Goal: Task Accomplishment & Management: Manage account settings

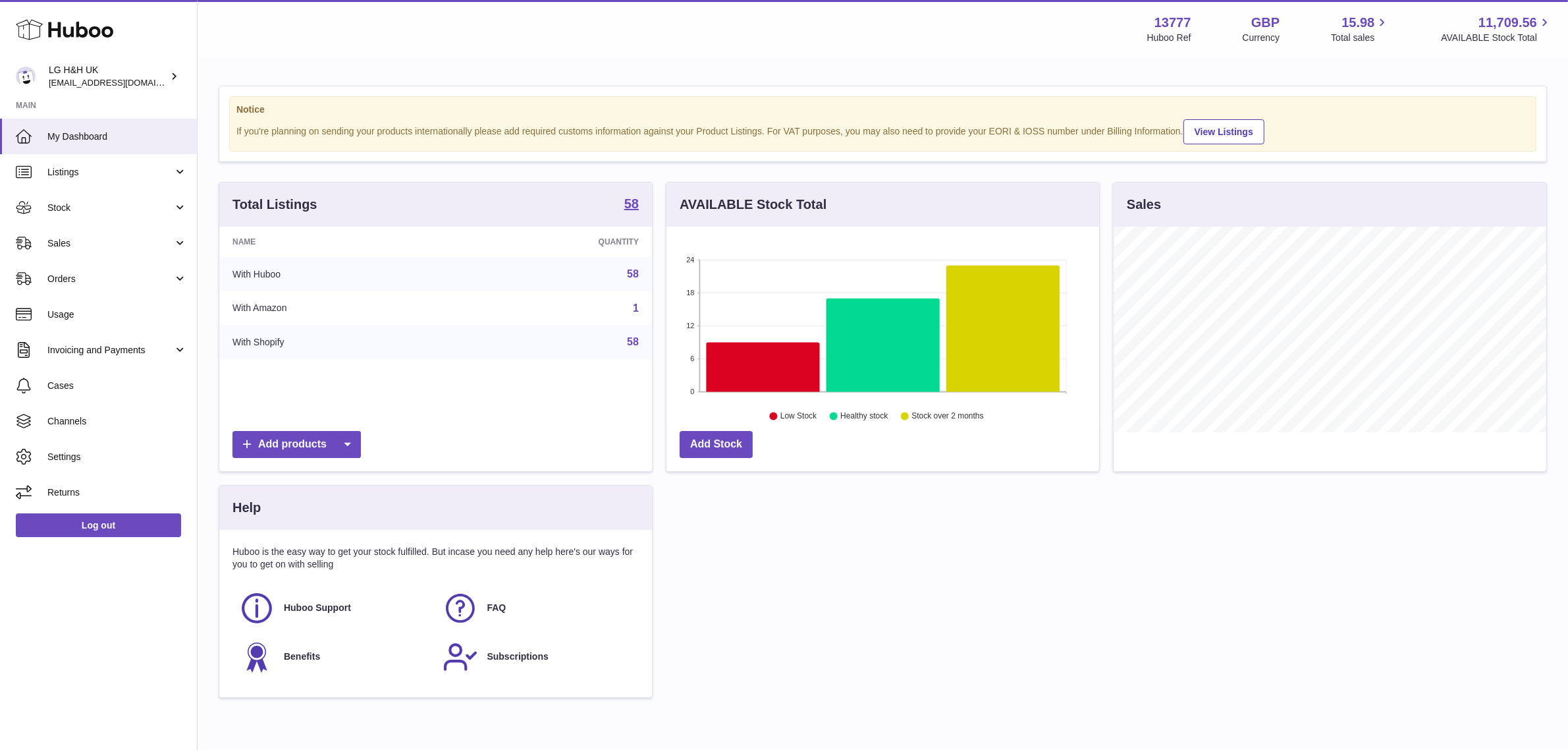
scroll to position [205, 433]
click at [93, 232] on link "Sales" at bounding box center [98, 242] width 197 height 36
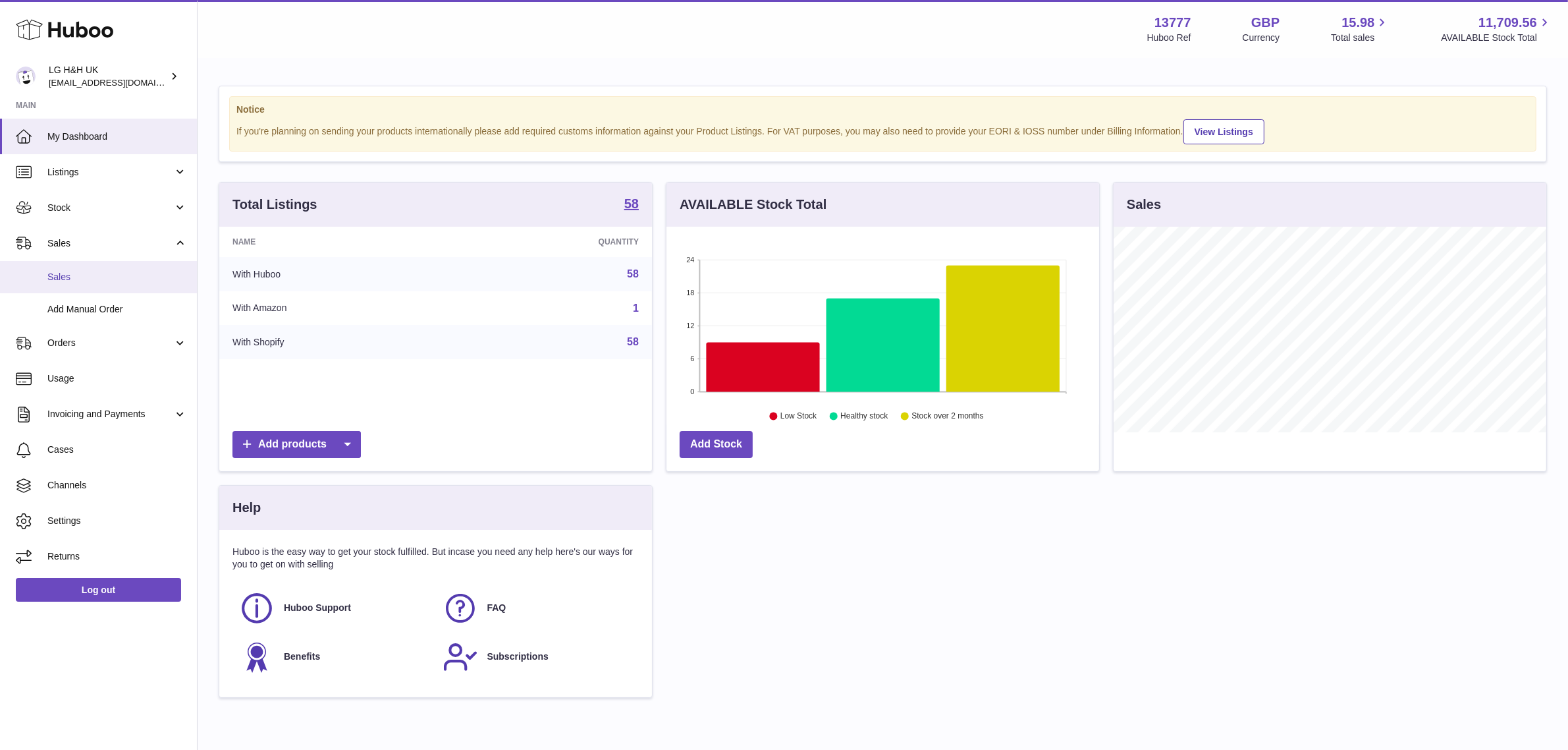
click at [79, 274] on span "Sales" at bounding box center [117, 277] width 139 height 13
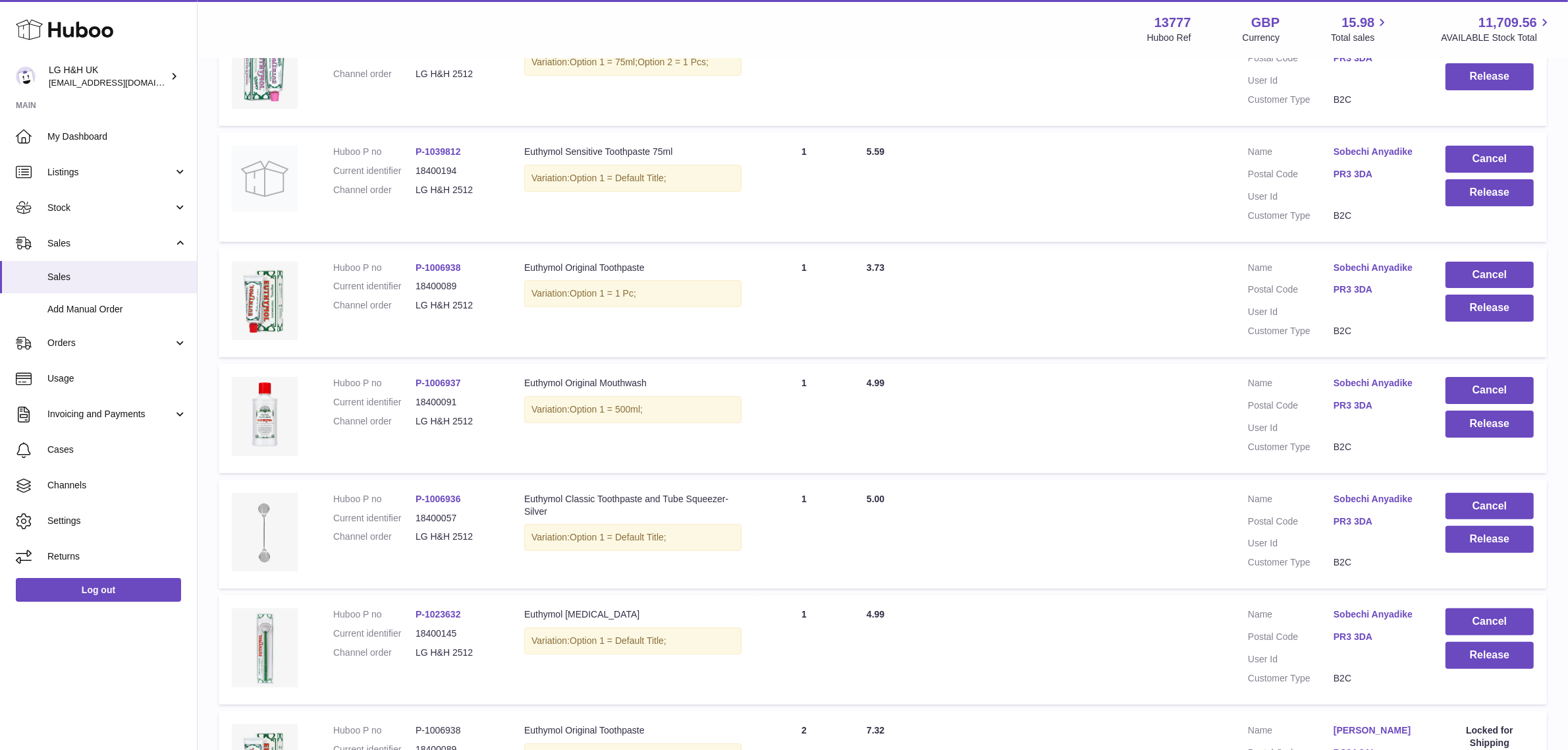
scroll to position [304, 0]
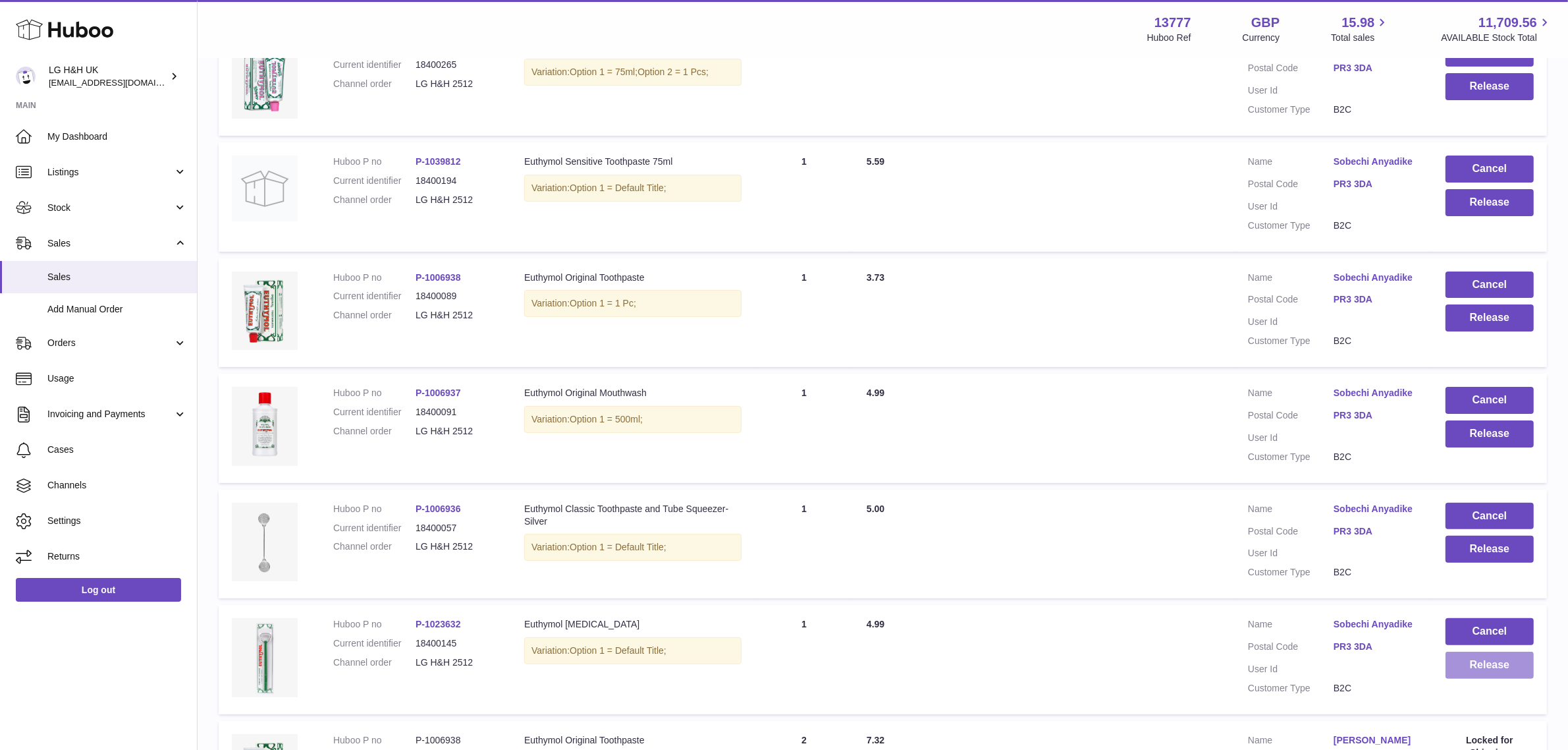
click at [1476, 665] on button "Release" at bounding box center [1490, 665] width 88 height 27
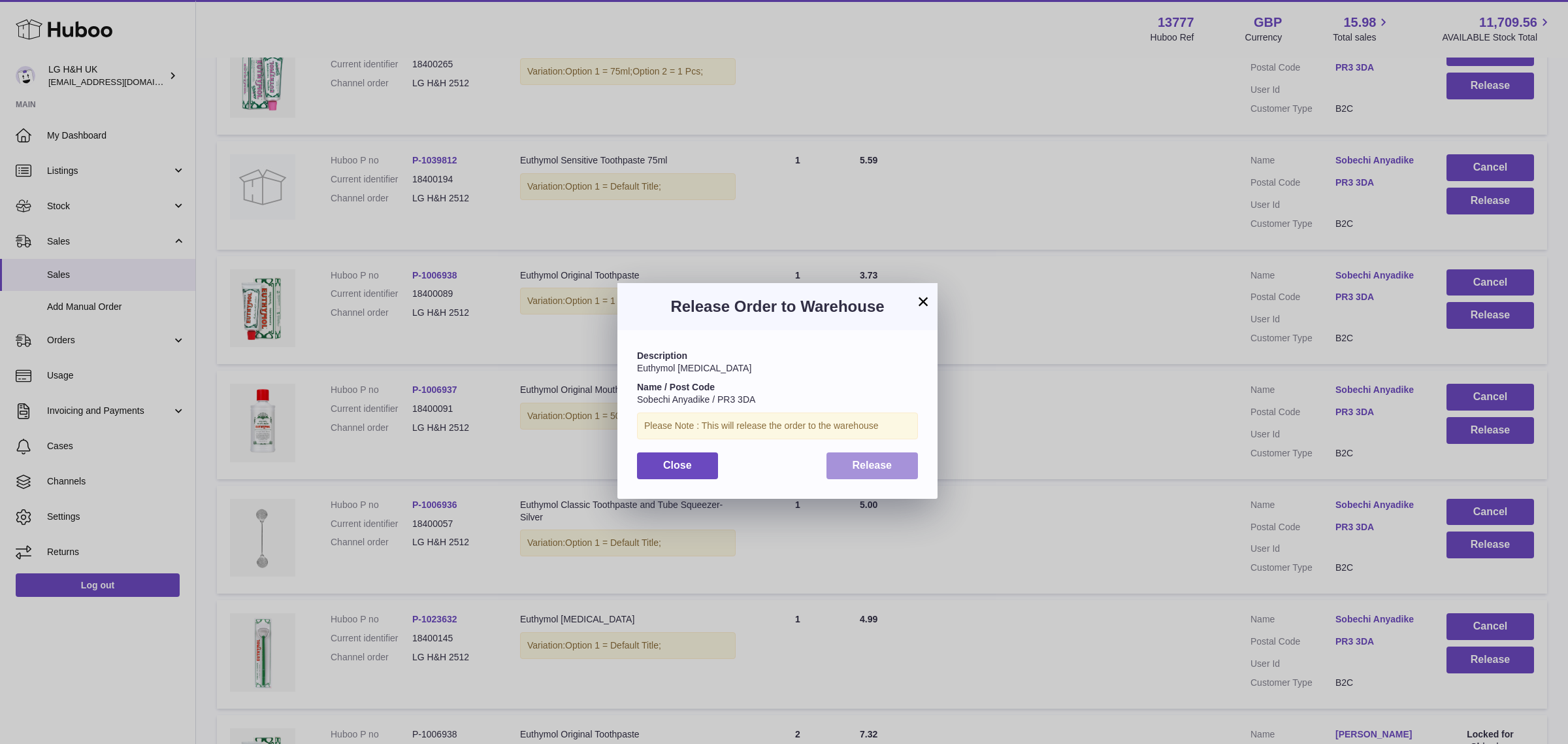
click at [894, 461] on button "Release" at bounding box center [873, 466] width 92 height 27
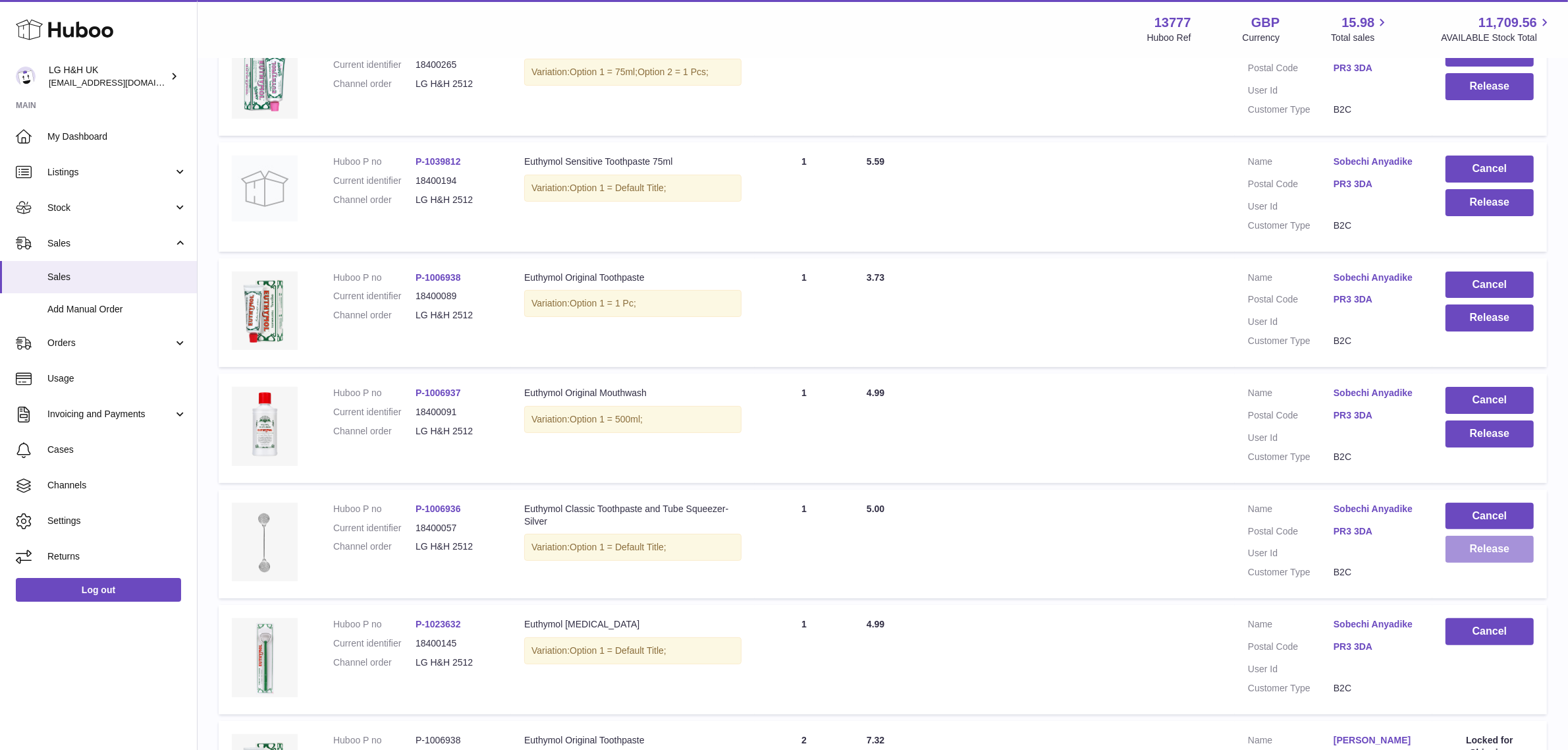
click at [1499, 552] on button "Release" at bounding box center [1490, 550] width 88 height 27
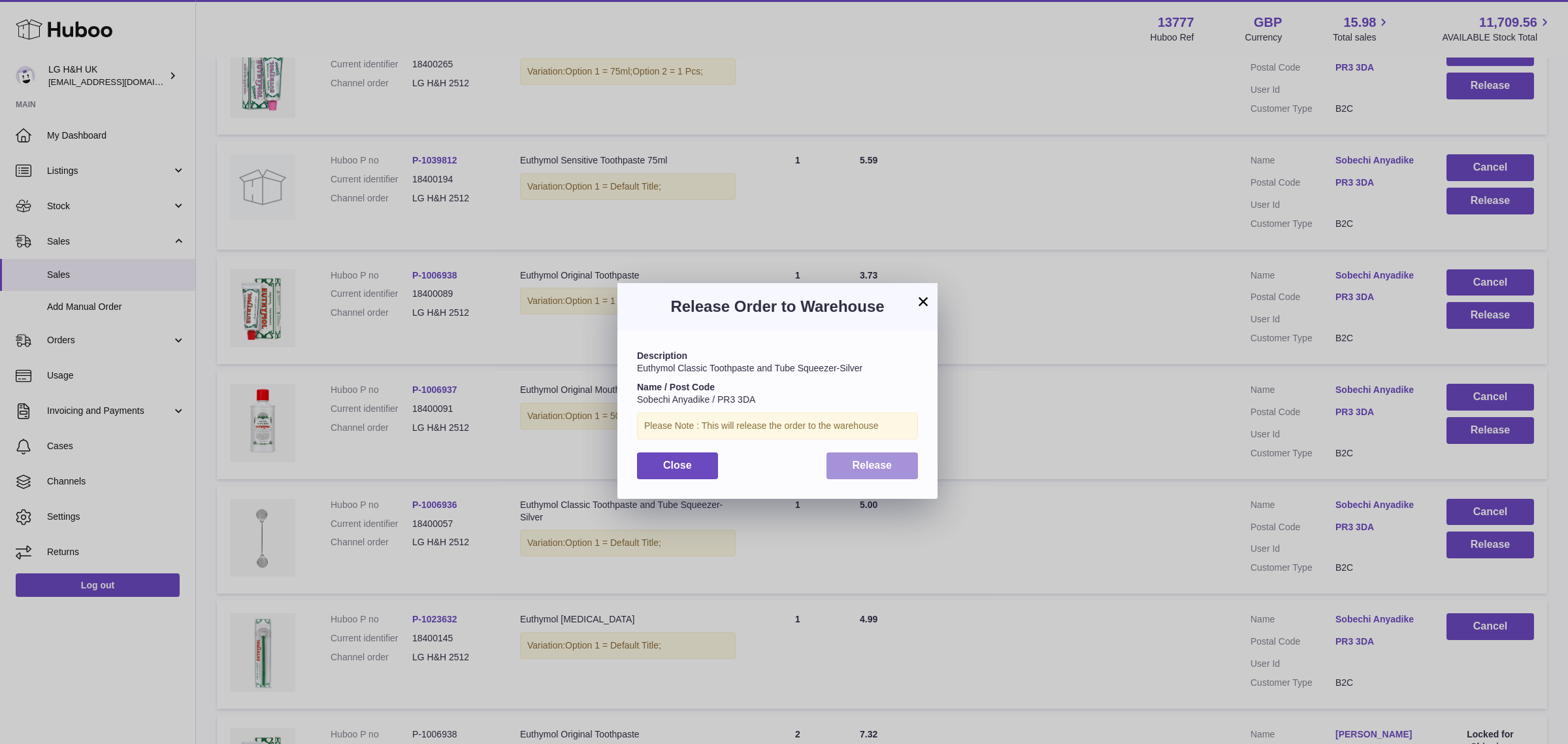
click at [888, 468] on span "Release" at bounding box center [872, 465] width 40 height 11
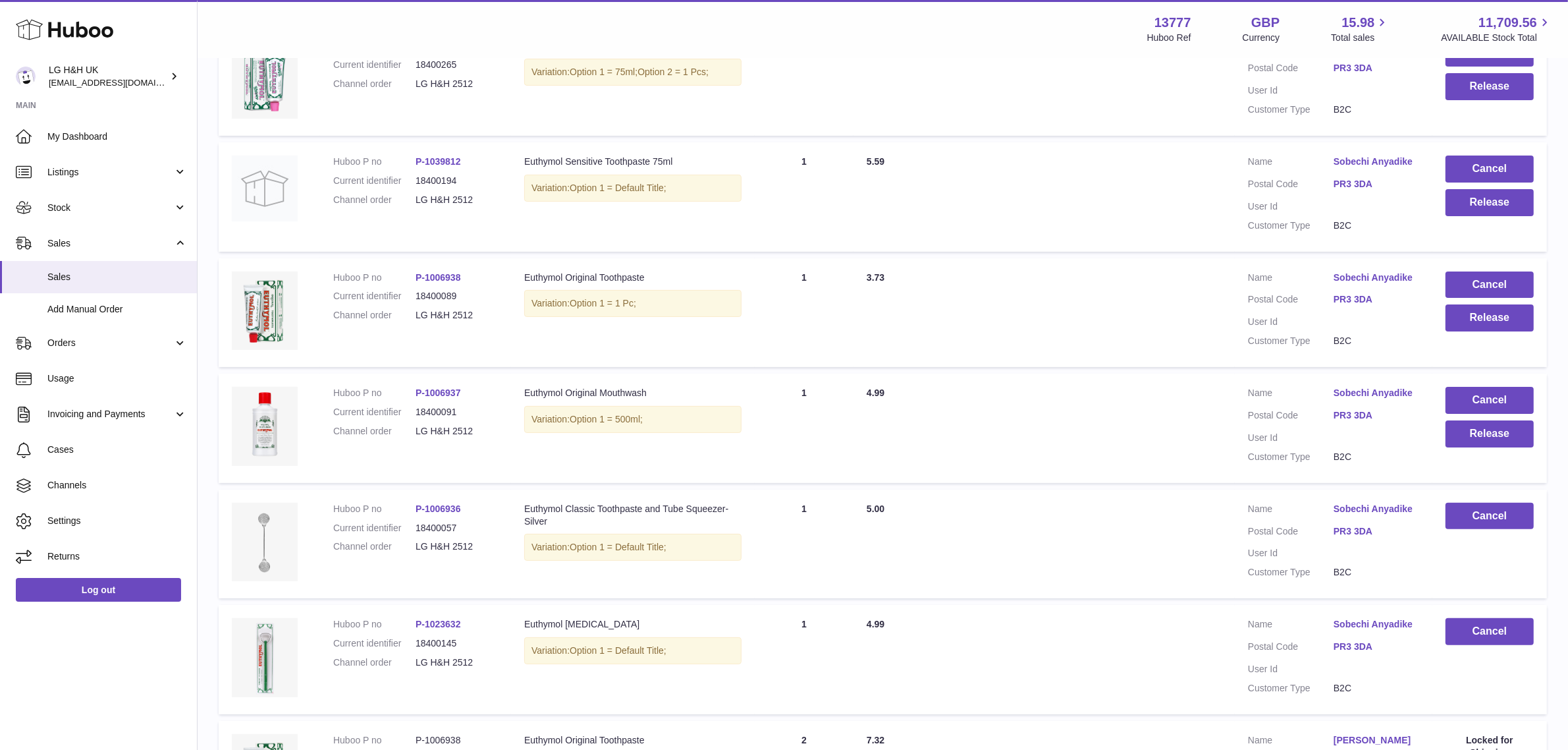
scroll to position [247, 0]
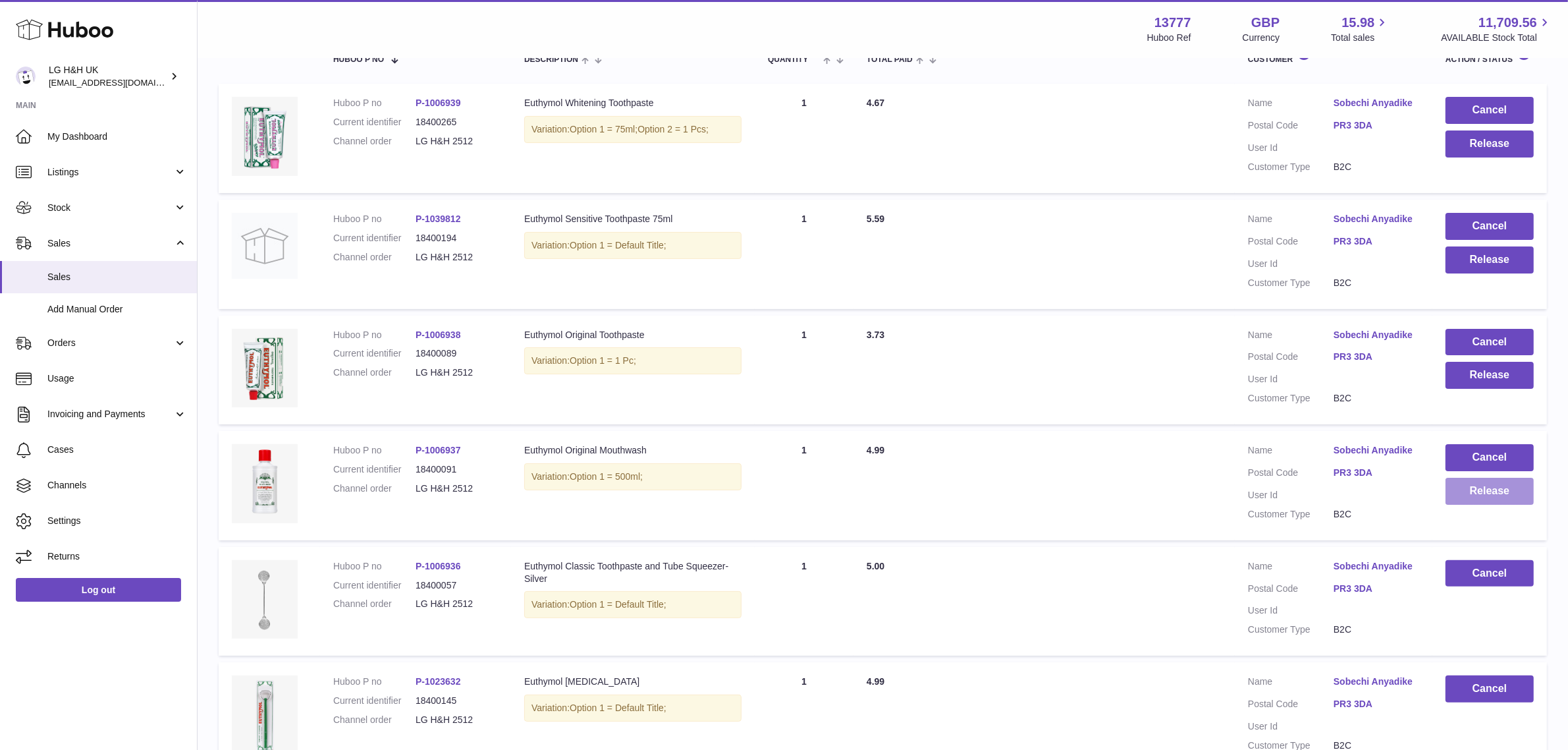
click at [1451, 494] on button "Release" at bounding box center [1490, 491] width 88 height 27
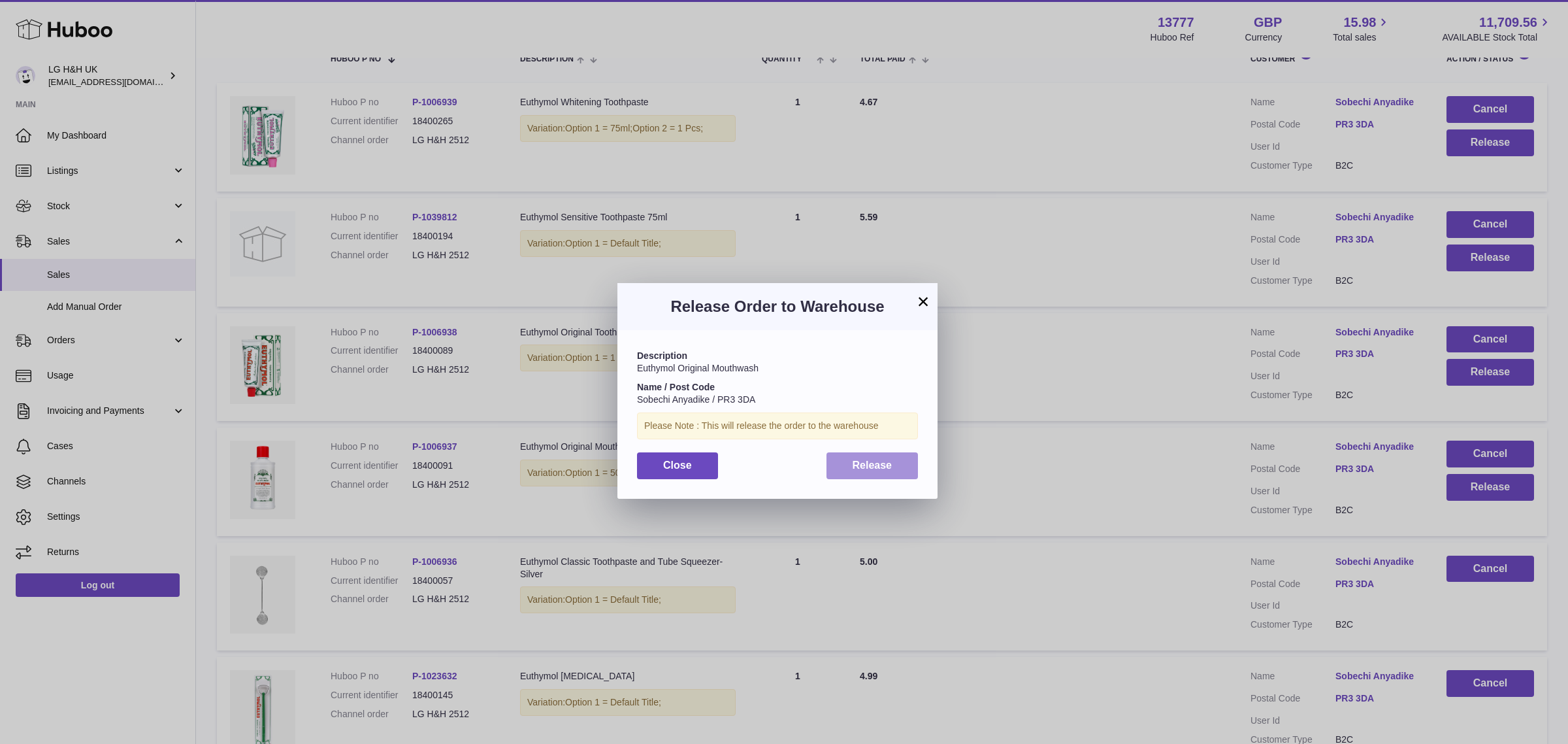
click at [887, 461] on span "Release" at bounding box center [872, 465] width 40 height 11
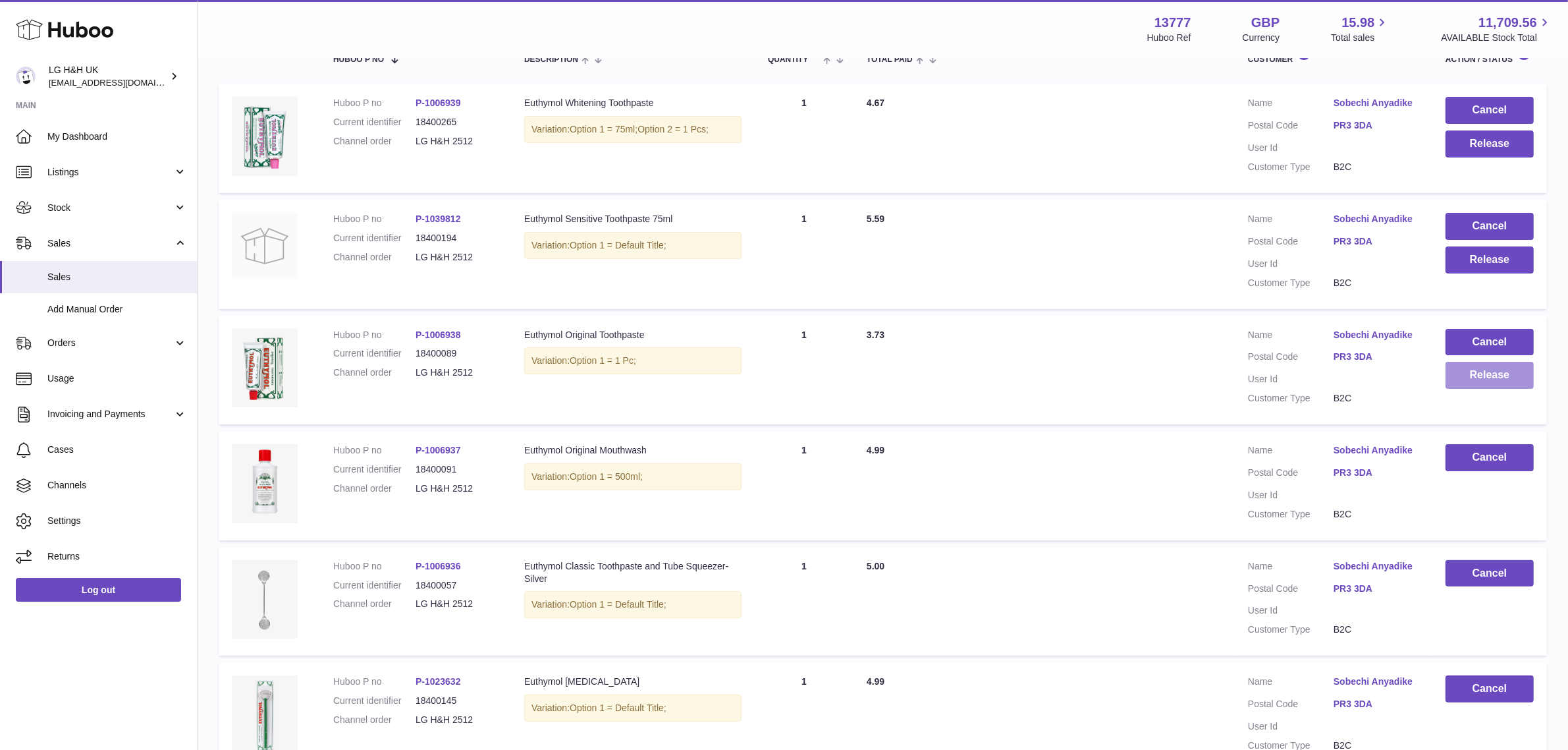
click at [1464, 377] on button "Release" at bounding box center [1490, 375] width 88 height 27
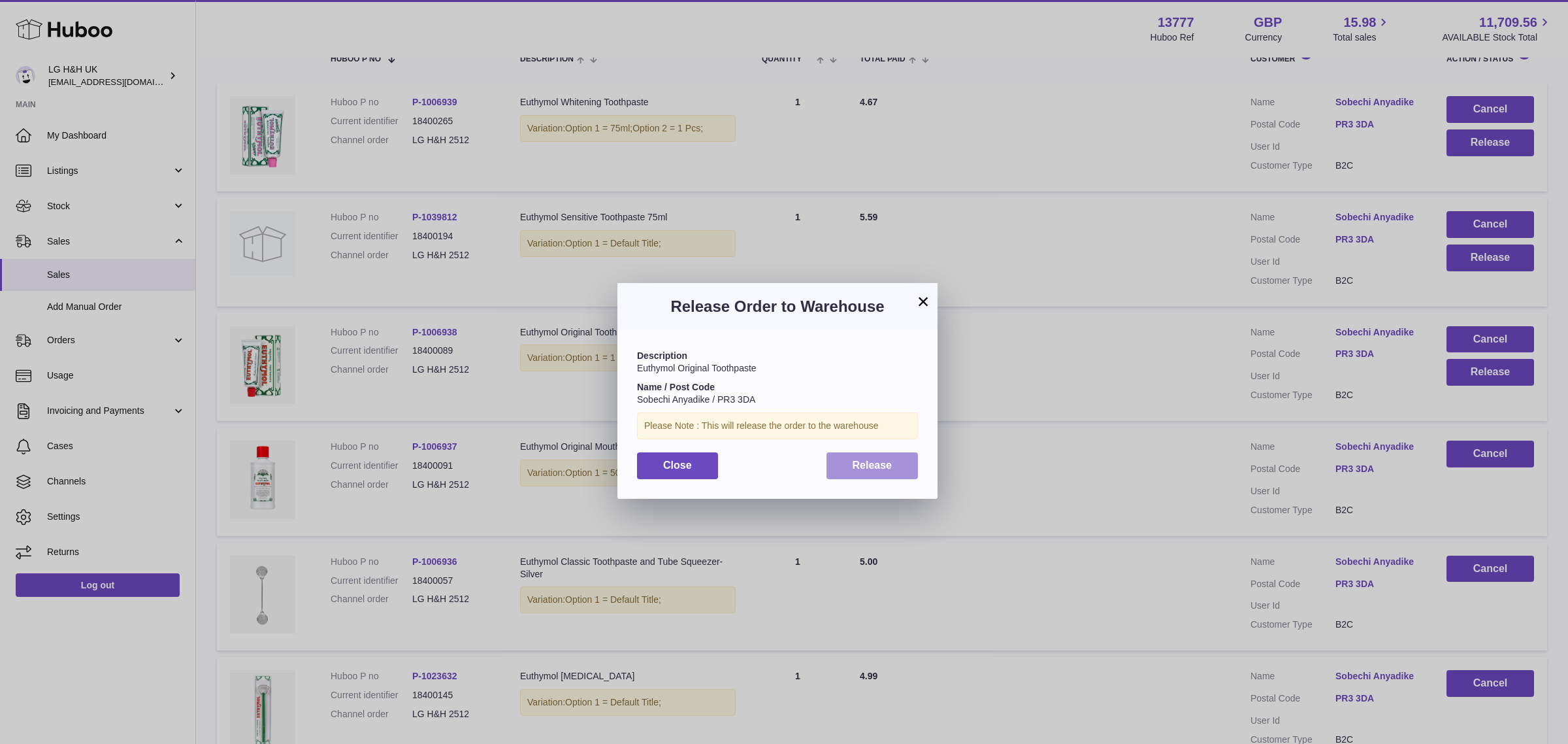
click at [876, 466] on span "Release" at bounding box center [872, 465] width 40 height 11
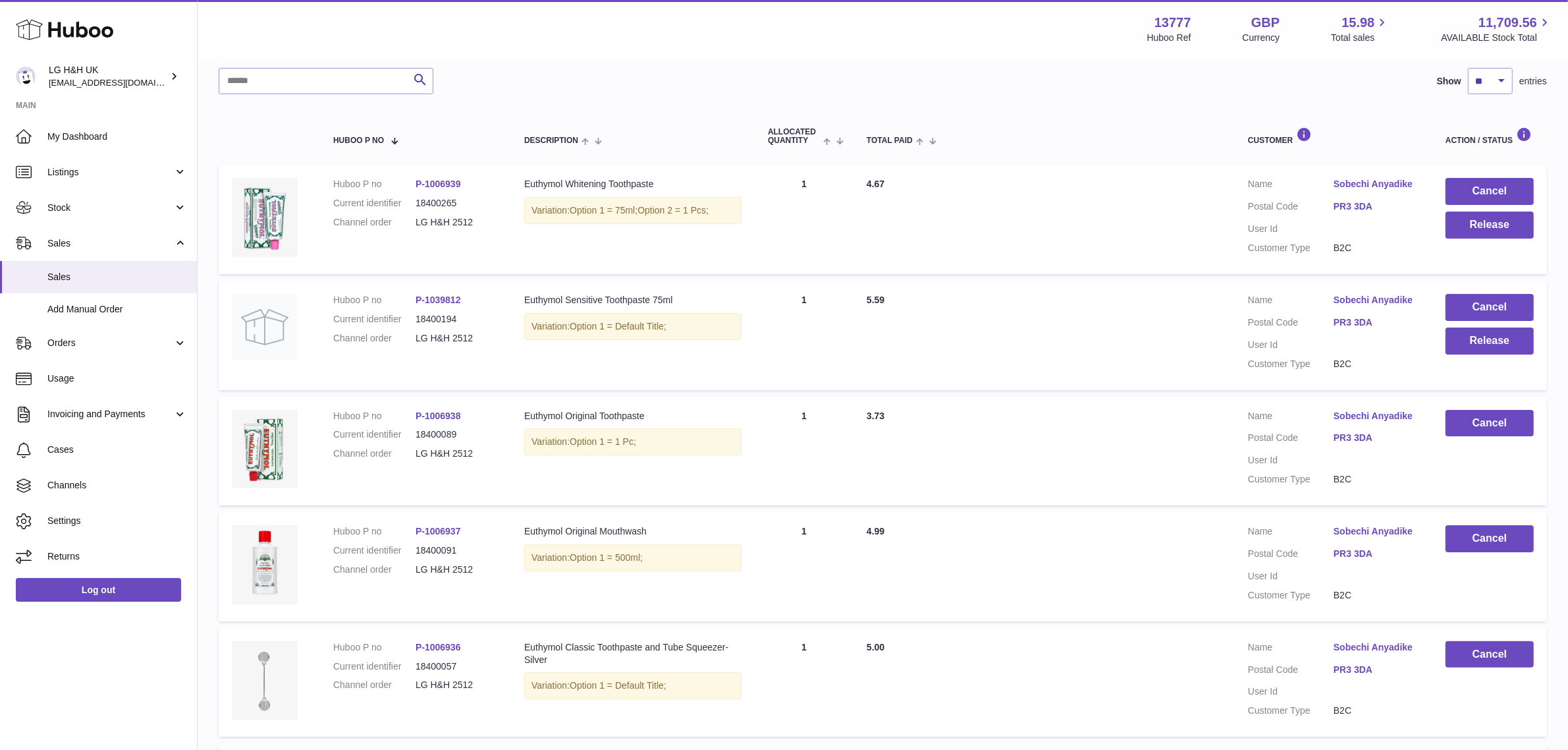
scroll to position [165, 0]
click at [1472, 340] on button "Release" at bounding box center [1490, 342] width 88 height 27
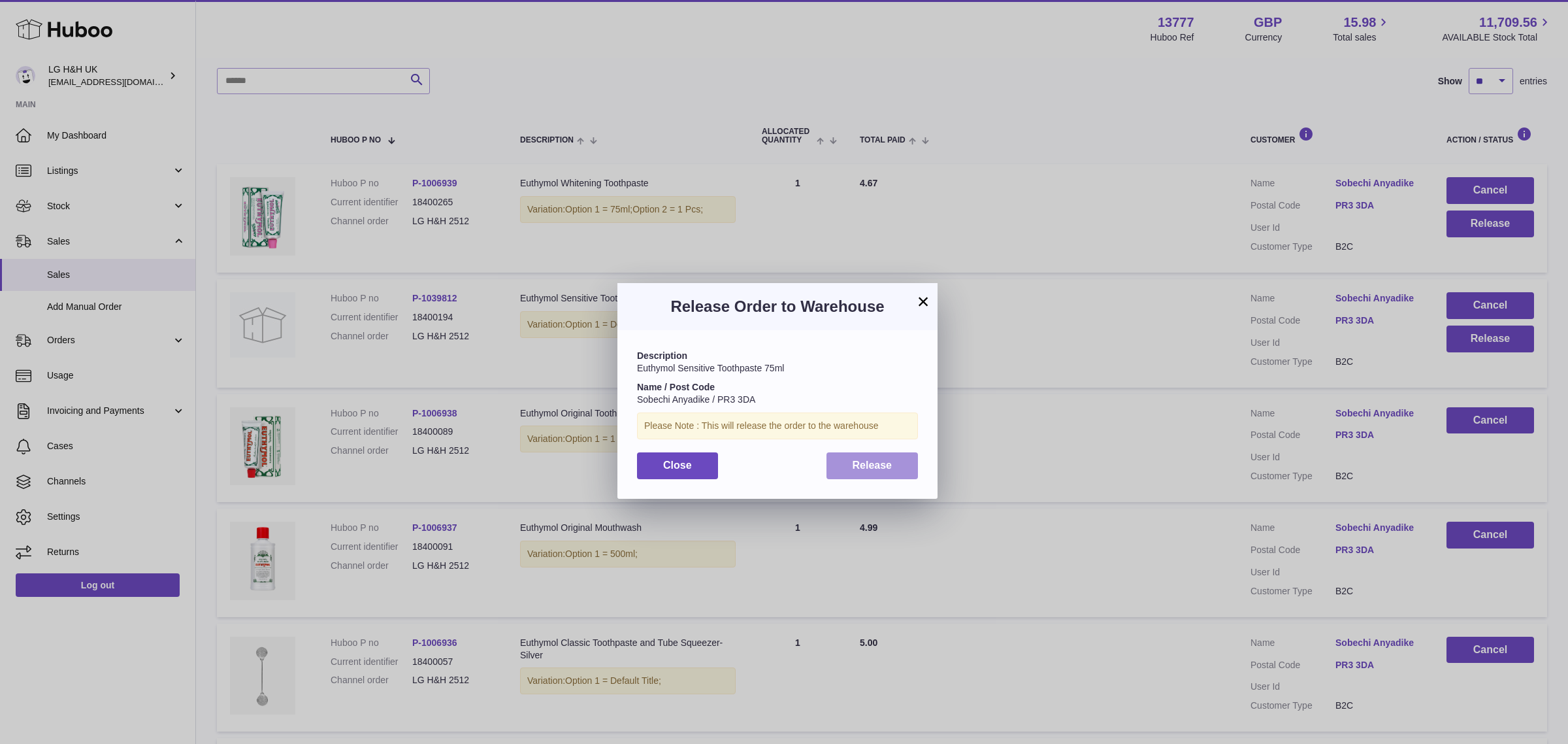
click at [890, 464] on span "Release" at bounding box center [872, 465] width 40 height 11
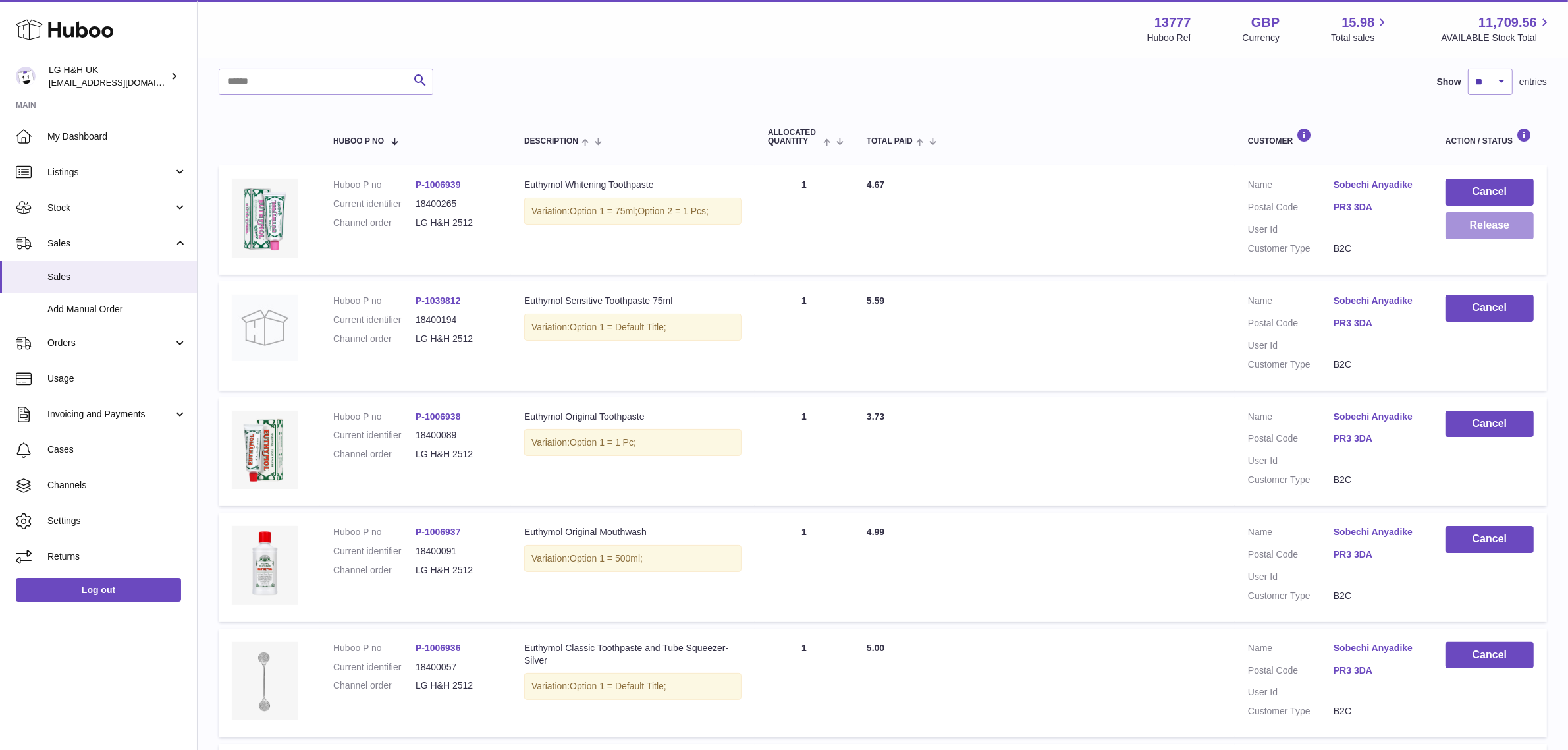
click at [1476, 229] on button "Release" at bounding box center [1490, 226] width 88 height 27
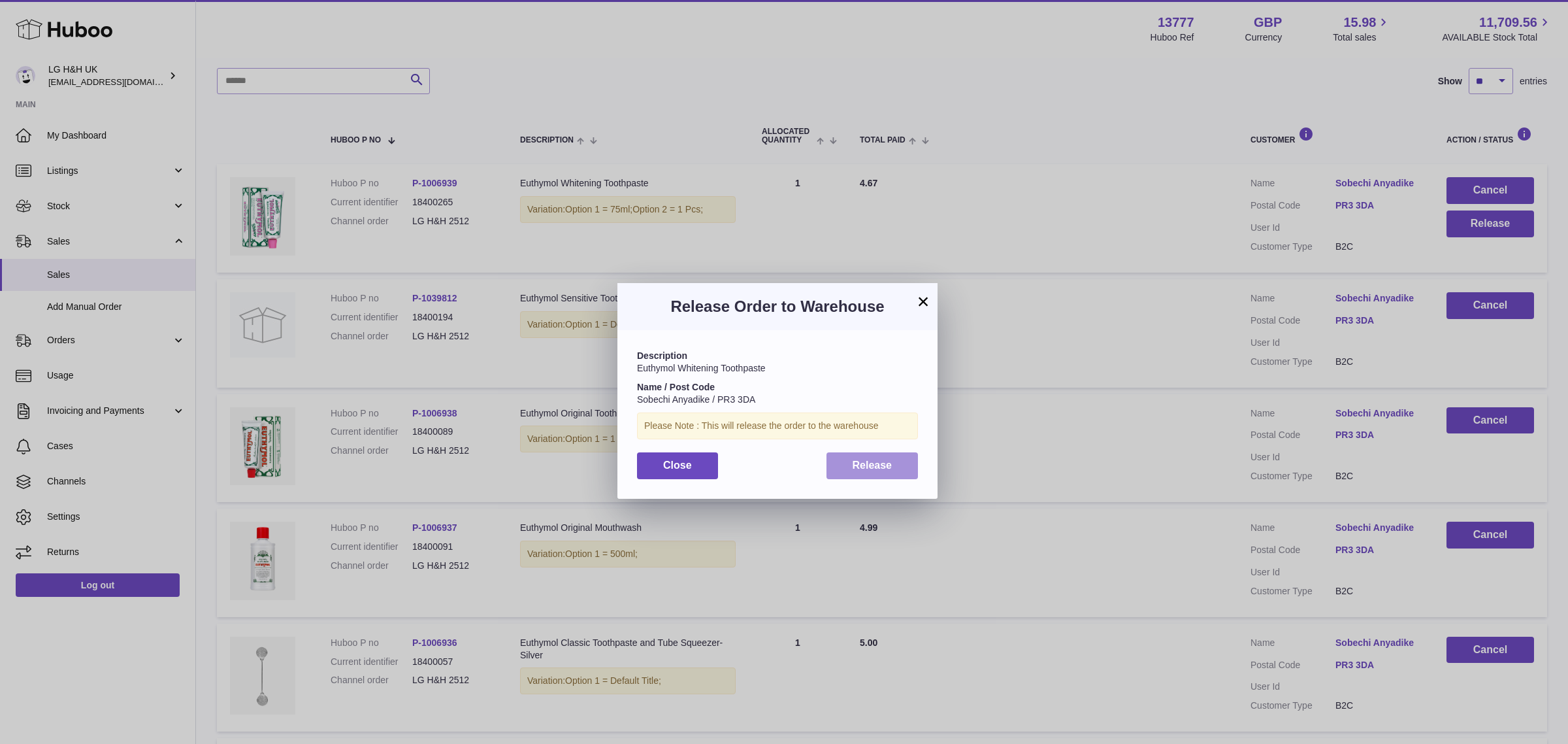
click at [887, 462] on span "Release" at bounding box center [872, 465] width 40 height 11
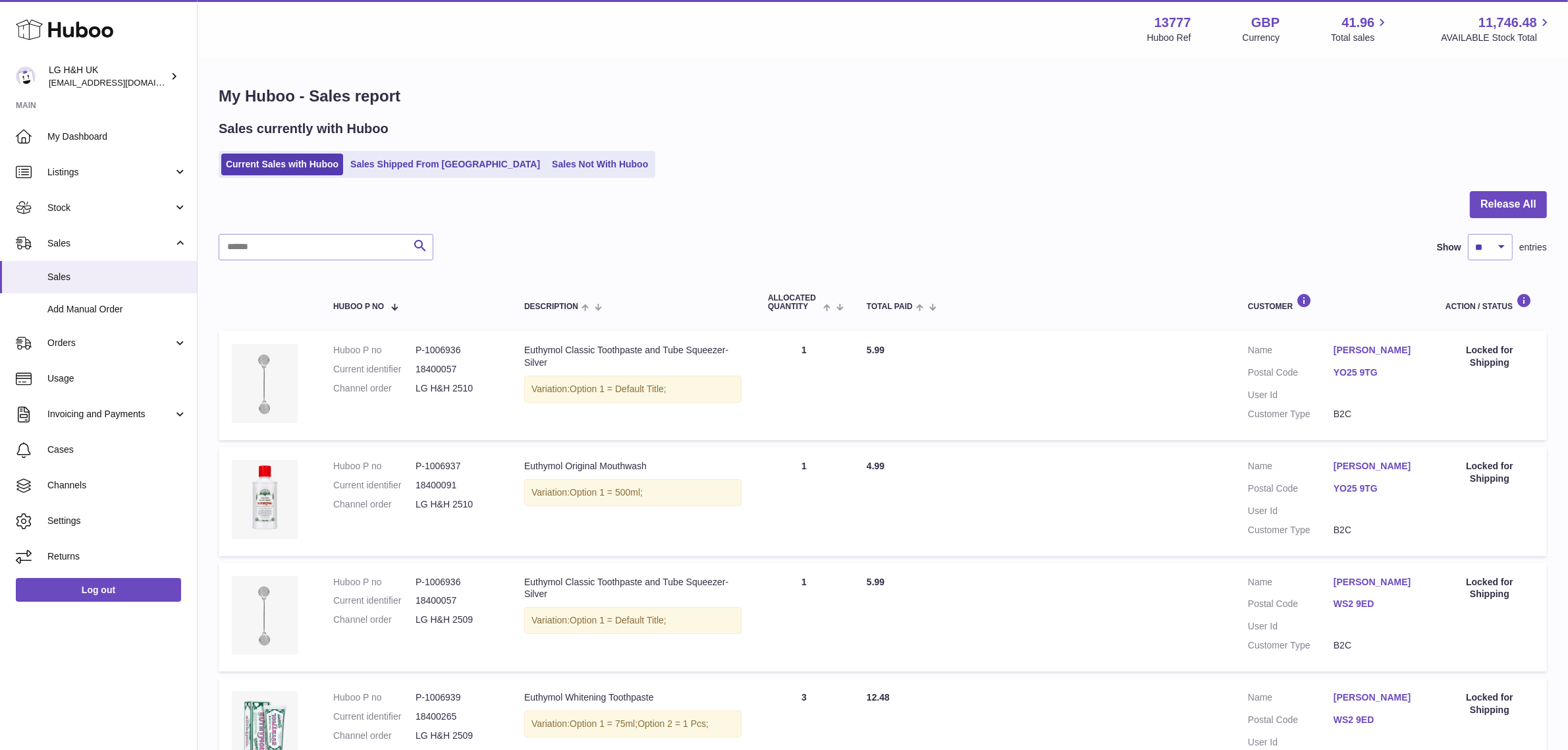
click at [506, 91] on h1 "My Huboo - Sales report" at bounding box center [883, 96] width 1328 height 21
